Goal: Information Seeking & Learning: Learn about a topic

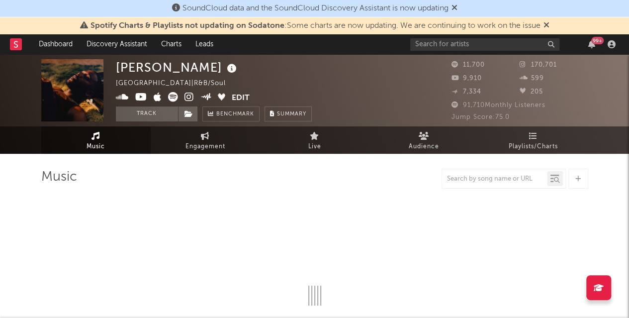
select select "6m"
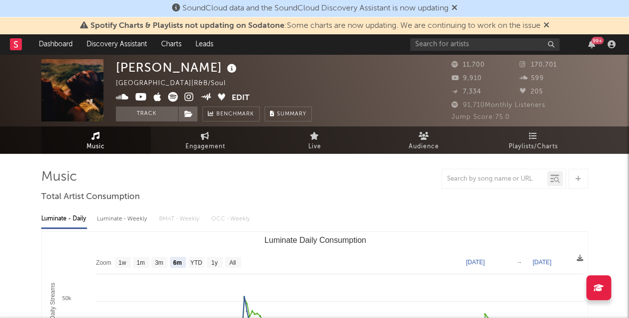
click at [548, 23] on icon at bounding box center [546, 25] width 6 height 8
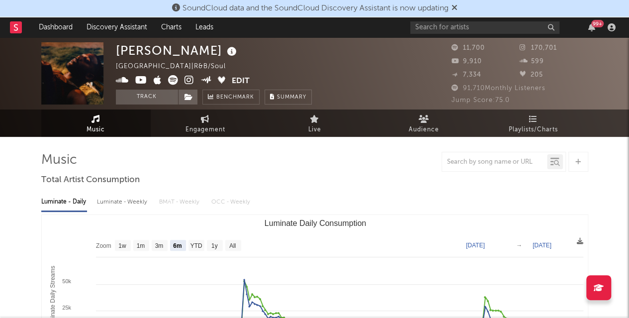
click at [453, 5] on span "SoundCloud data and the SoundCloud Discovery Assistant is now updating" at bounding box center [314, 8] width 285 height 12
click at [457, 13] on span "SoundCloud data and the SoundCloud Discovery Assistant is now updating" at bounding box center [314, 8] width 285 height 12
click at [469, 25] on input "text" at bounding box center [484, 27] width 149 height 12
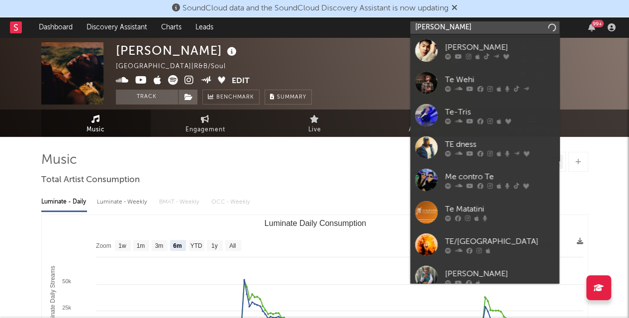
type input "[PERSON_NAME]"
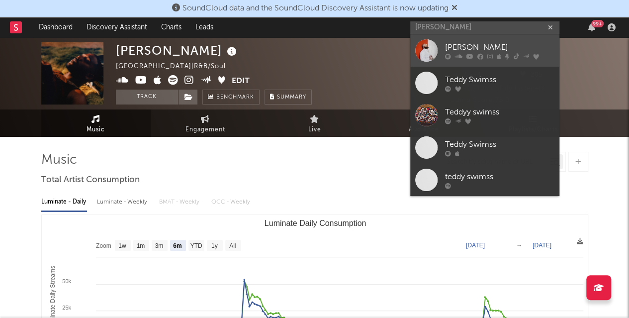
click at [467, 43] on div "[PERSON_NAME]" at bounding box center [499, 47] width 109 height 12
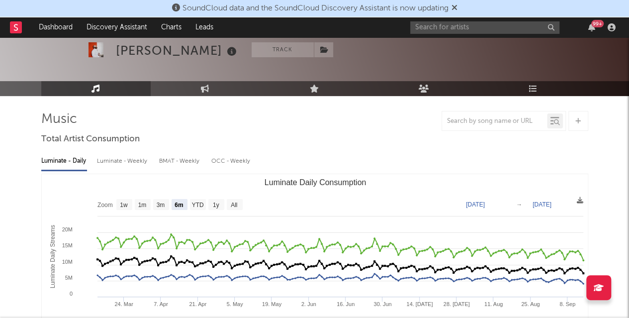
scroll to position [43, 0]
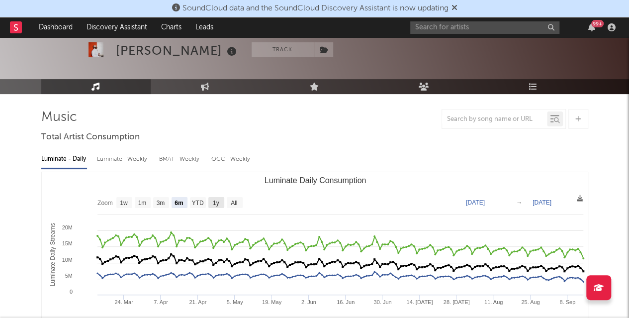
click at [218, 199] on text "1y" at bounding box center [215, 202] width 6 height 7
select select "1y"
type input "[DATE]"
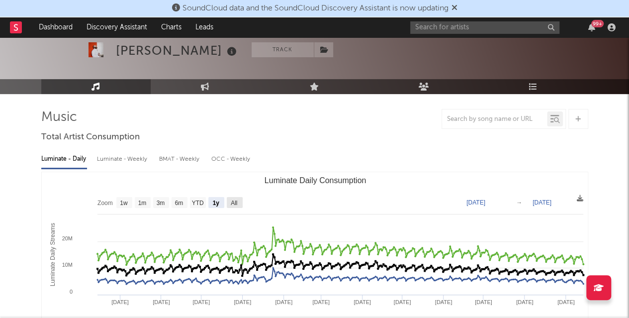
click at [233, 201] on text "All" at bounding box center [234, 202] width 6 height 7
select select "All"
type input "[DATE]"
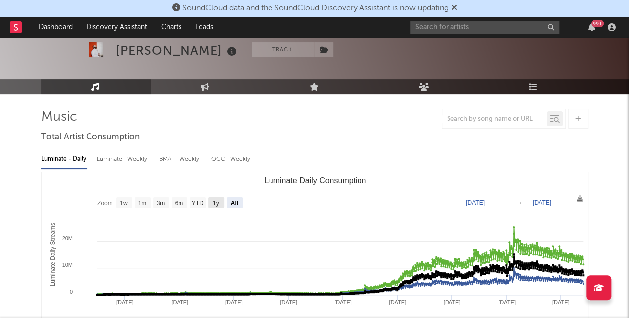
click at [218, 203] on text "1y" at bounding box center [215, 202] width 6 height 7
select select "1y"
type input "[DATE]"
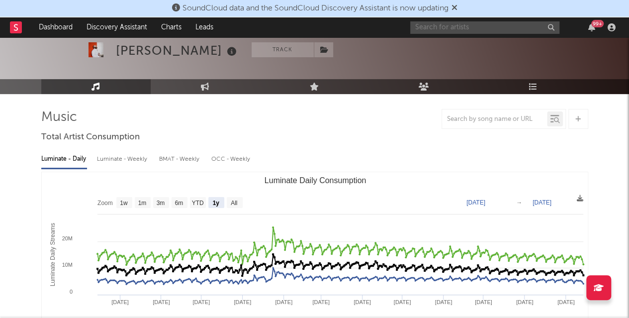
click at [499, 26] on input "text" at bounding box center [484, 27] width 149 height 12
type input "shaboozey"
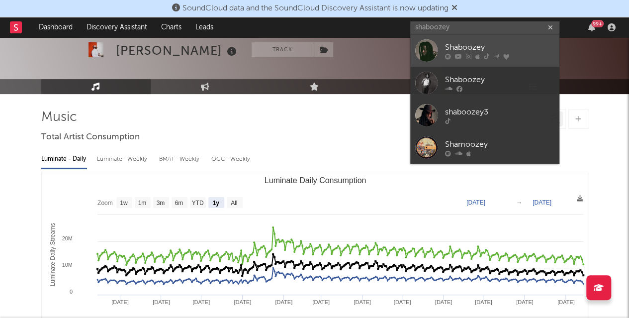
click at [478, 46] on div "Shaboozey" at bounding box center [499, 47] width 109 height 12
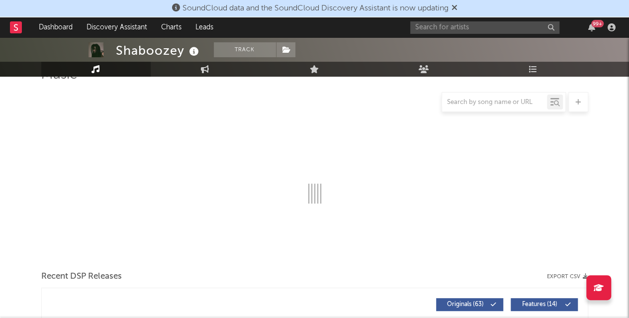
scroll to position [93, 0]
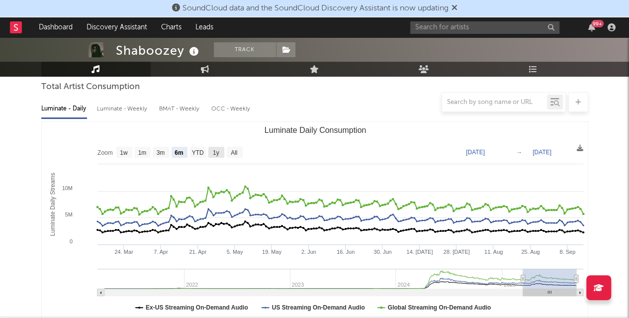
click at [214, 154] on text "1y" at bounding box center [215, 152] width 6 height 7
select select "1y"
type input "[DATE]"
